Goal: Check status: Check status

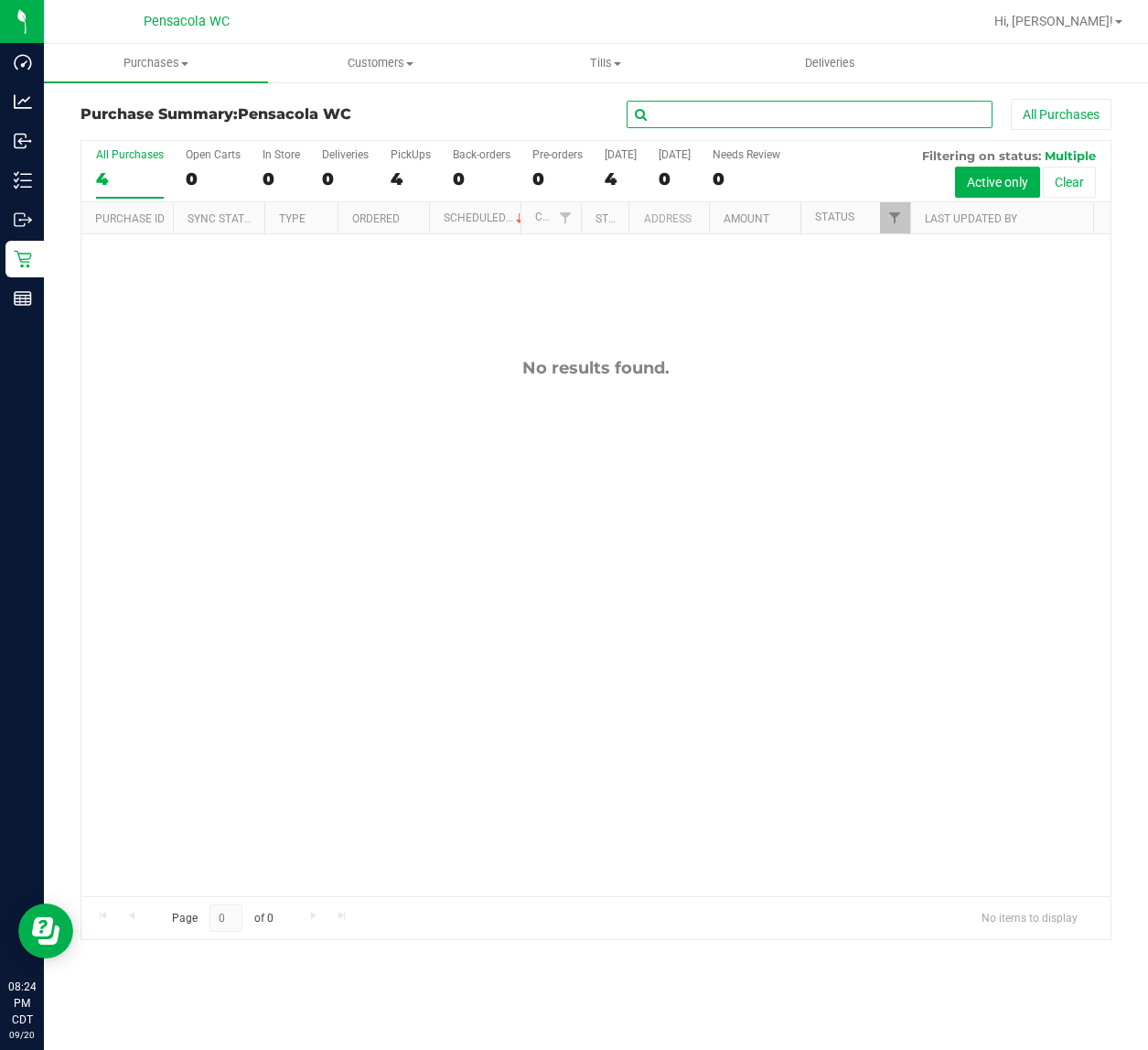
click at [783, 117] on input "text" at bounding box center [810, 115] width 365 height 27
click at [746, 116] on input "text" at bounding box center [810, 115] width 365 height 27
type input "[PERSON_NAME]"
click at [894, 221] on span "Filter" at bounding box center [894, 217] width 15 height 15
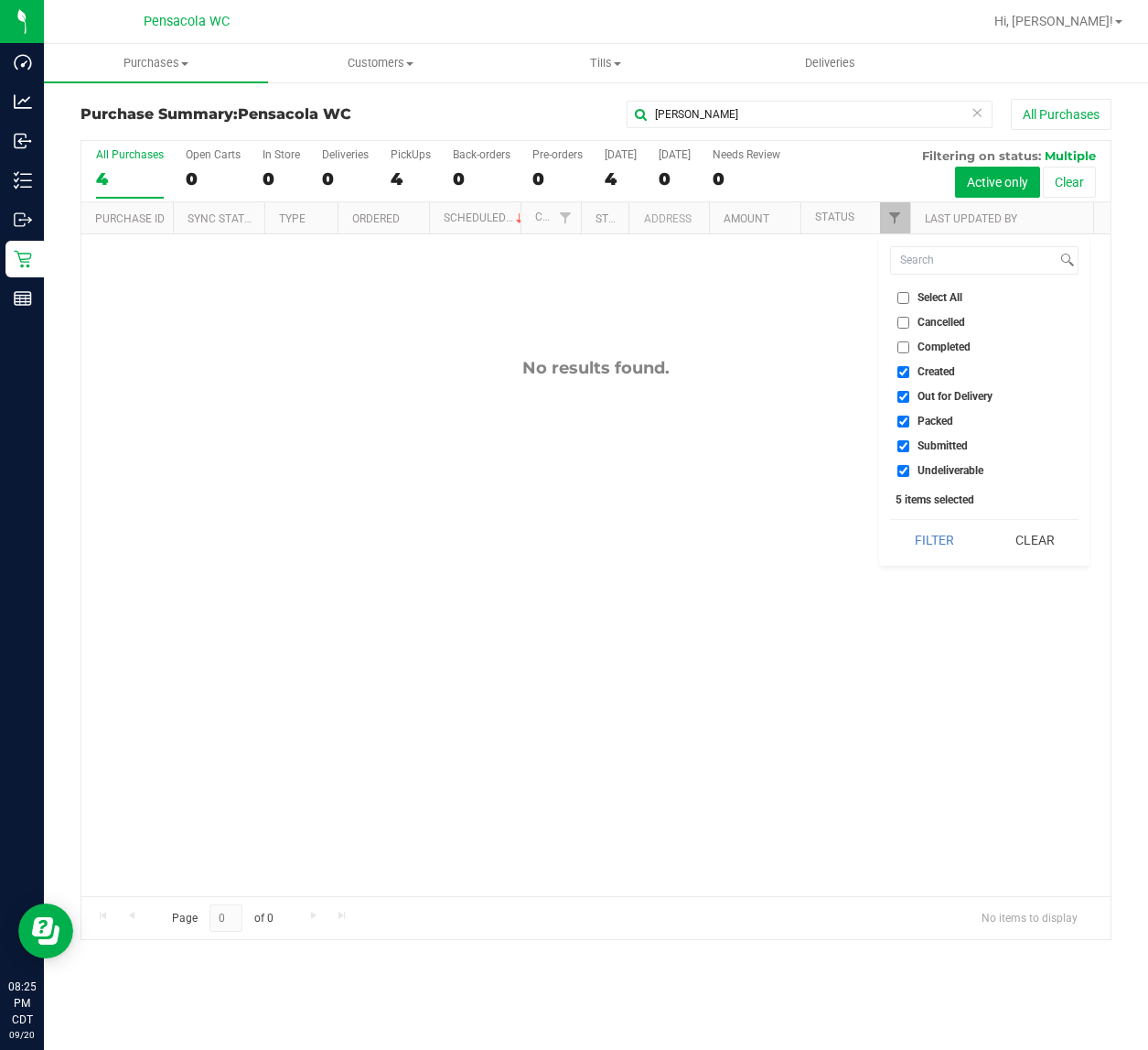
click at [950, 298] on span "Select All" at bounding box center [940, 297] width 45 height 11
click at [910, 298] on input "Select All" at bounding box center [903, 298] width 12 height 12
checkbox input "true"
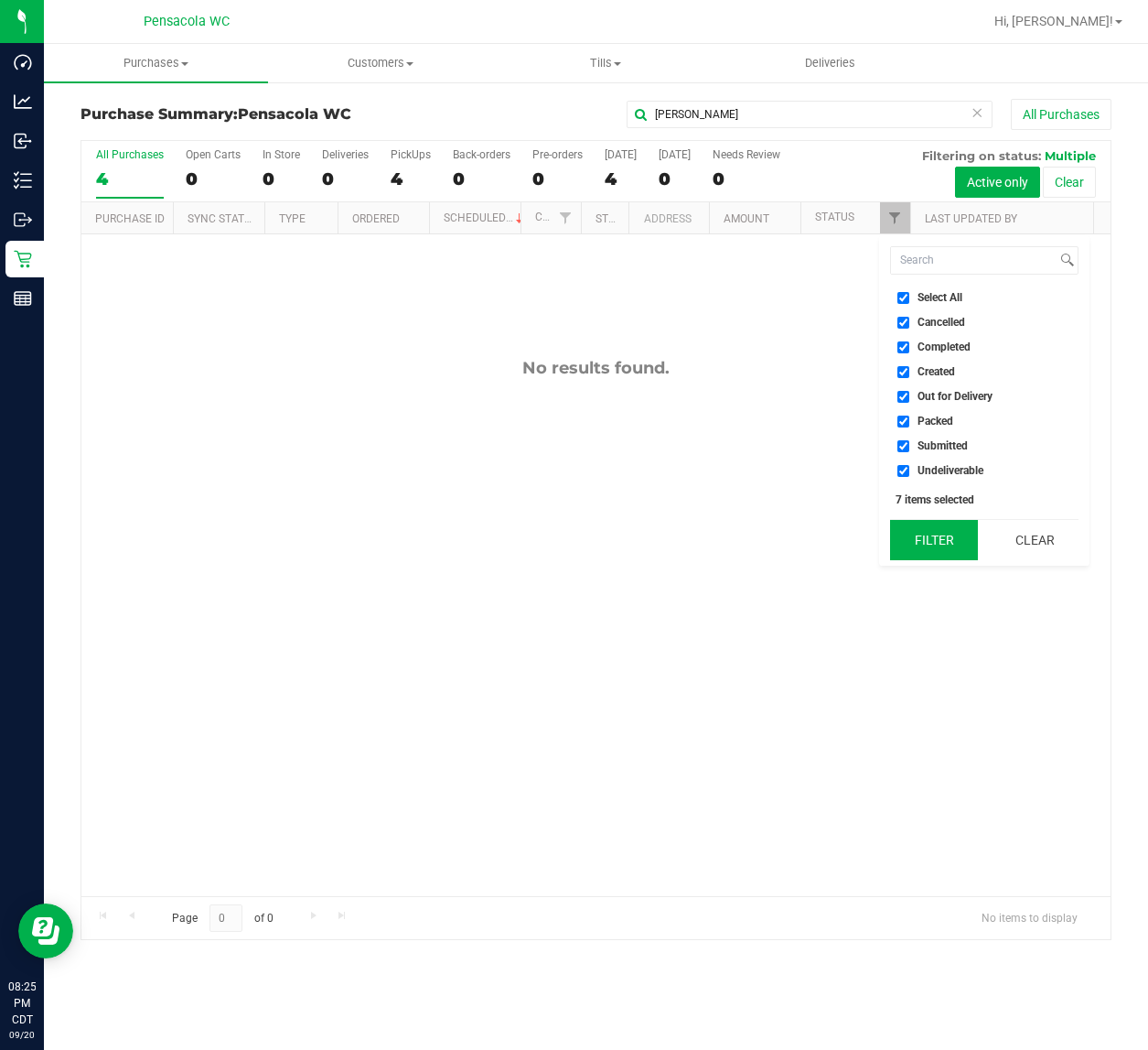
click at [945, 537] on button "Filter" at bounding box center [934, 540] width 87 height 40
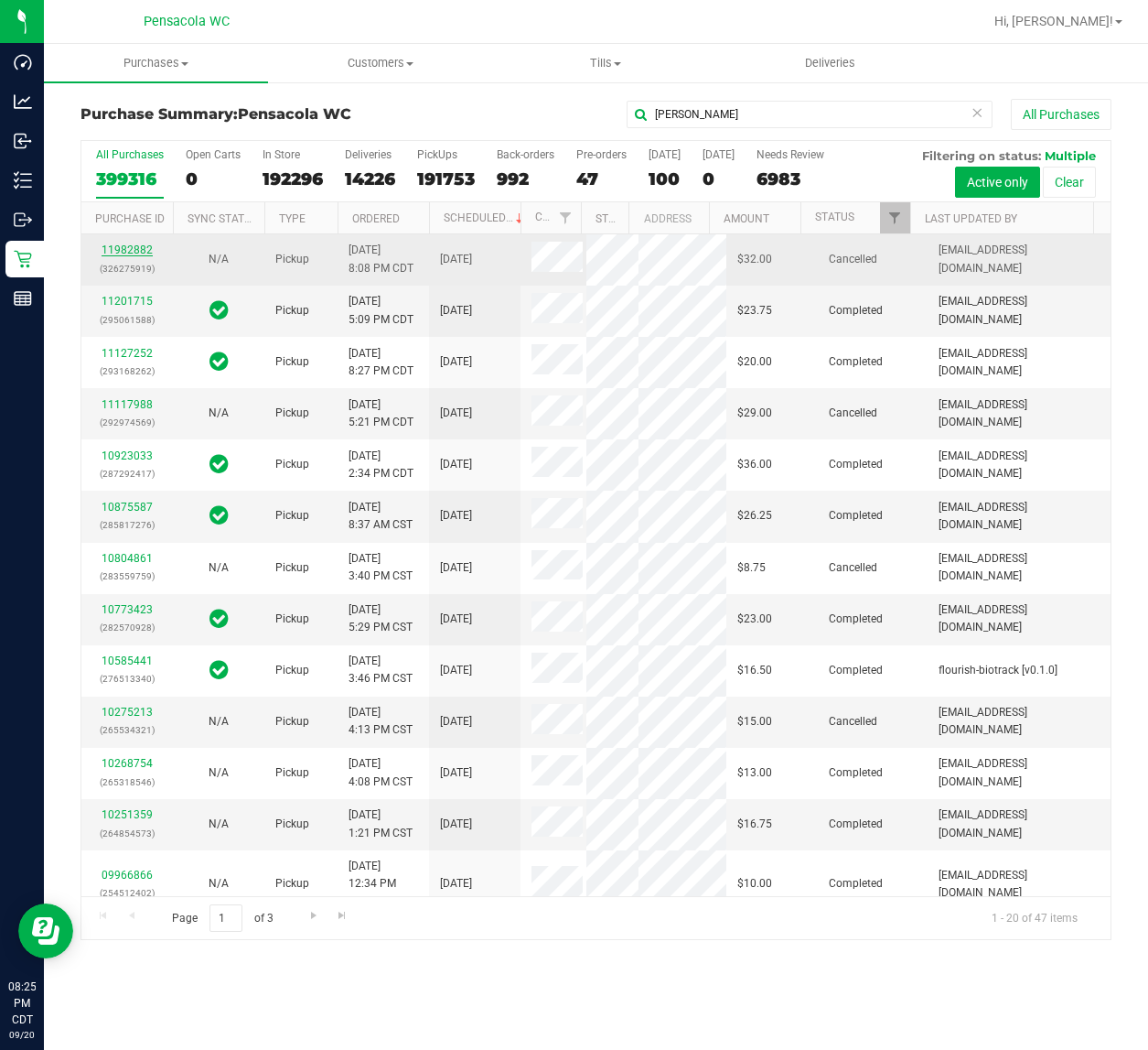
click at [137, 253] on link "11982882" at bounding box center [126, 249] width 52 height 13
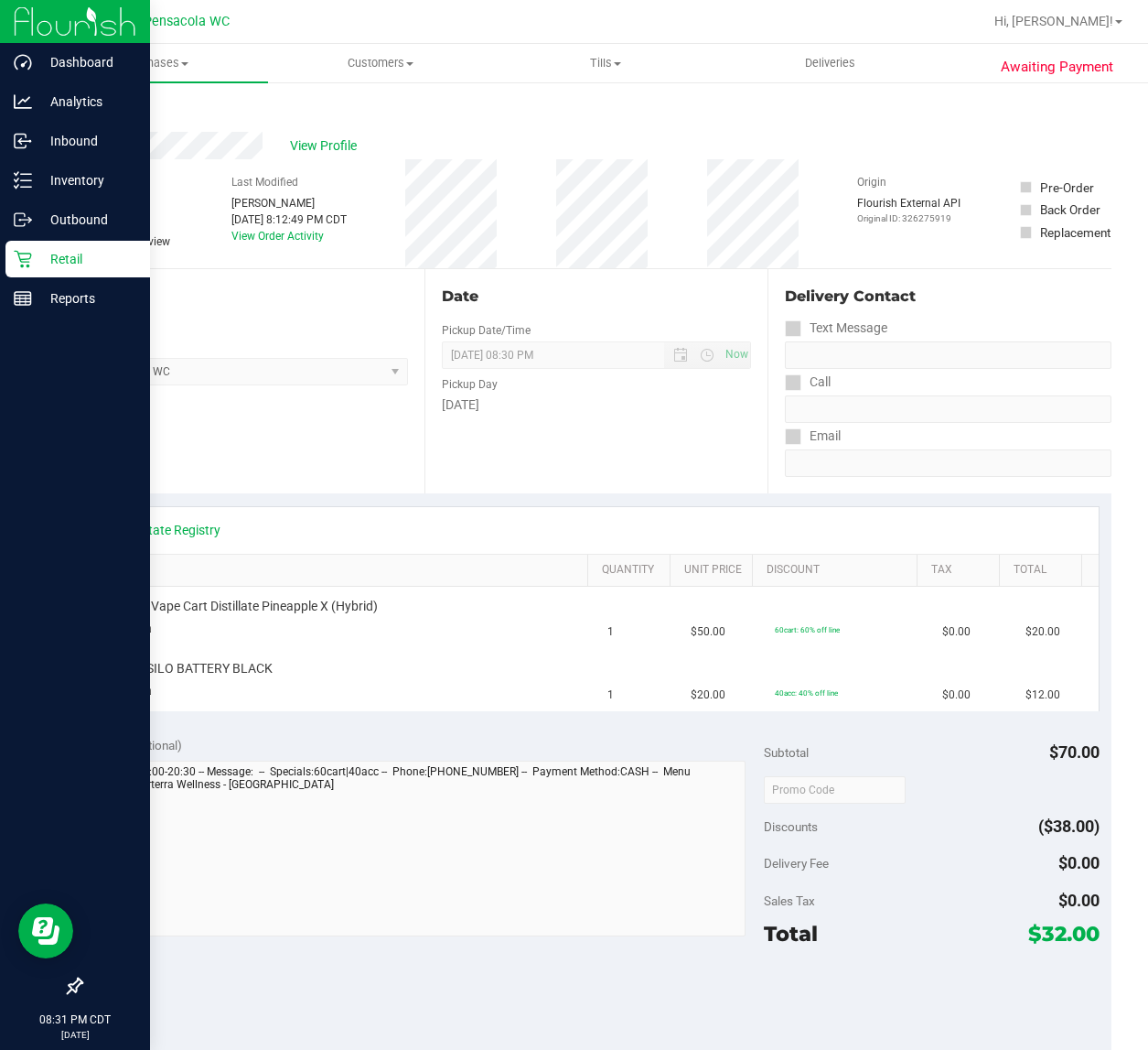
click at [14, 255] on icon at bounding box center [22, 259] width 18 height 18
